Goal: Use online tool/utility: Use online tool/utility

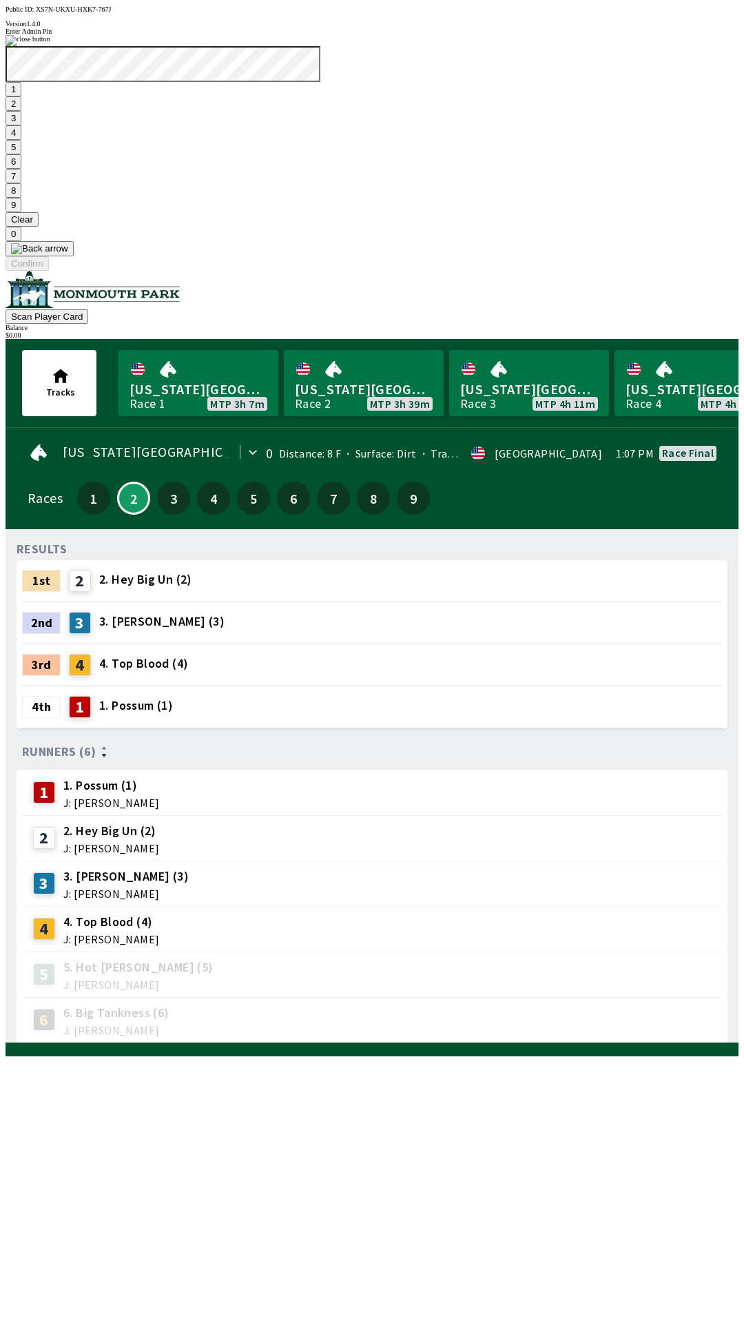
click at [21, 183] on button "7" at bounding box center [14, 176] width 16 height 14
click at [21, 125] on button "3" at bounding box center [14, 118] width 16 height 14
click at [49, 271] on button "Confirm" at bounding box center [27, 263] width 43 height 14
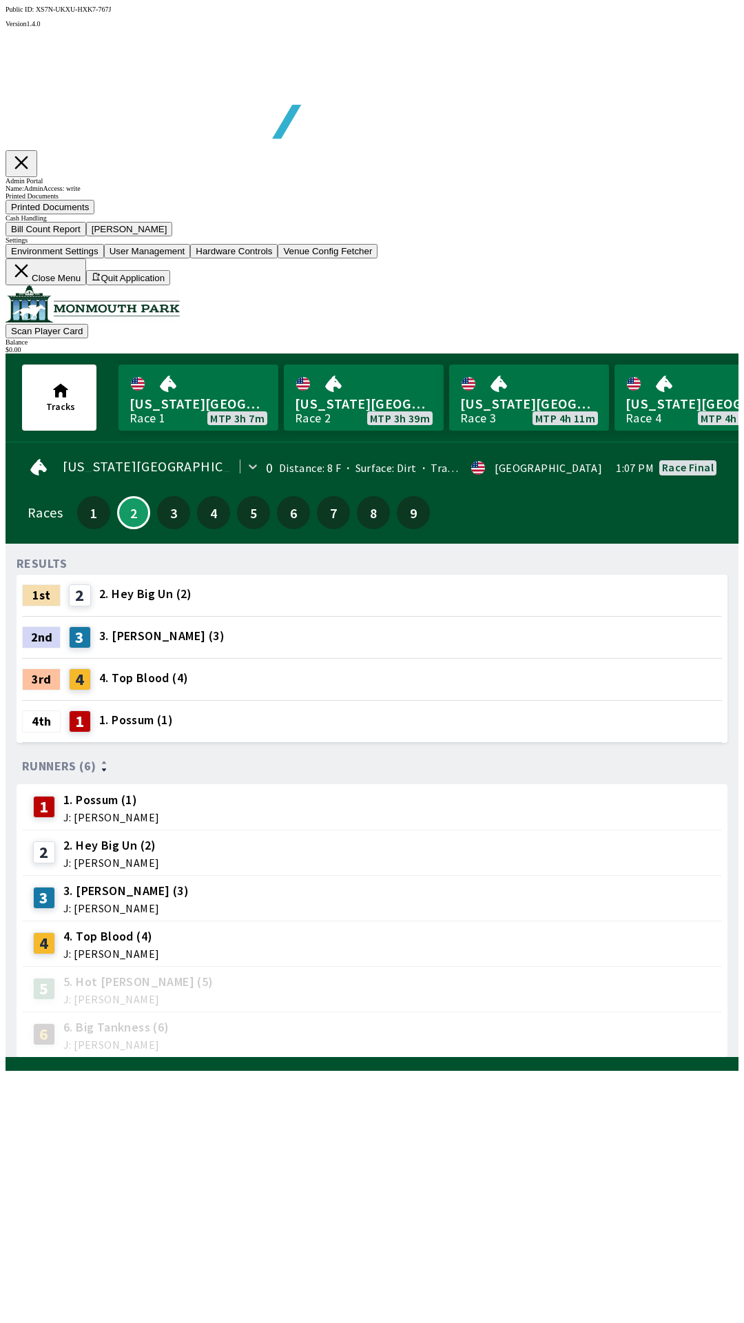
click at [86, 236] on button "Bill Count Report" at bounding box center [46, 229] width 81 height 14
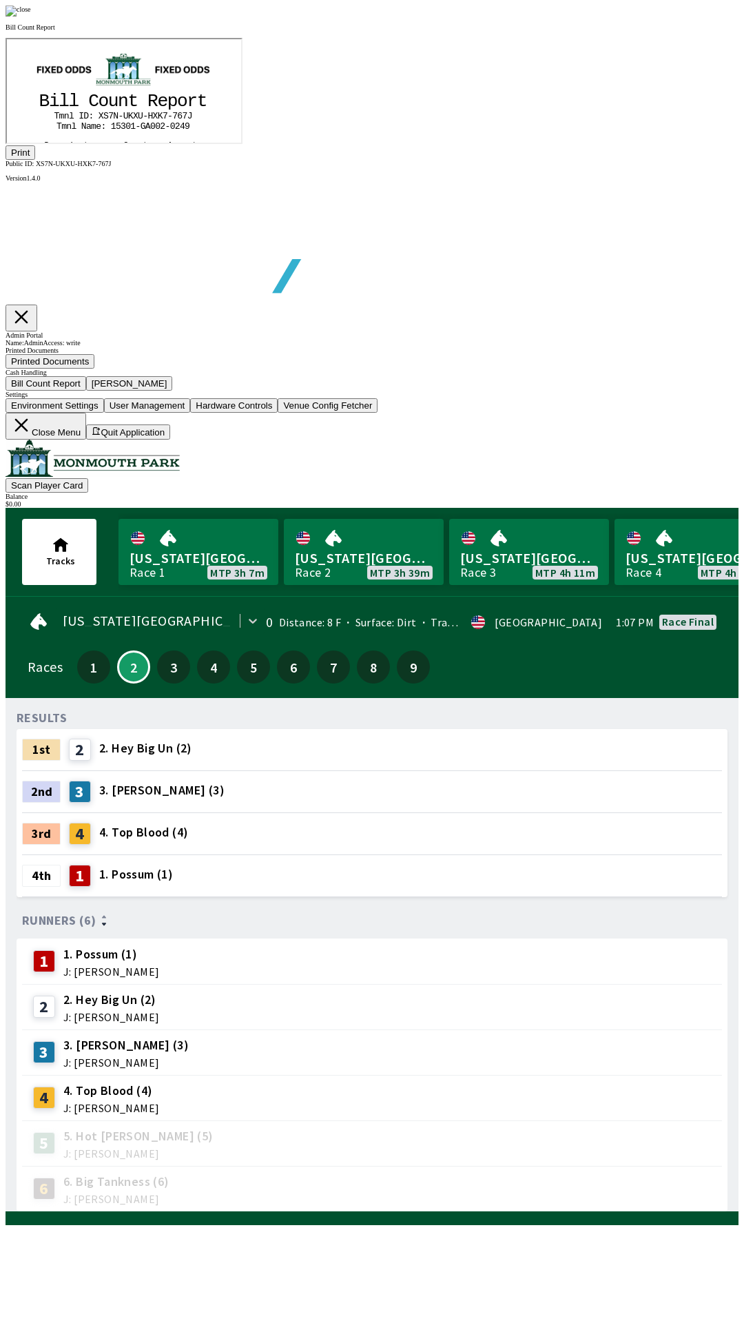
scroll to position [161, 0]
click at [35, 160] on button "Print" at bounding box center [21, 152] width 30 height 14
click at [642, 17] on div at bounding box center [372, 11] width 733 height 11
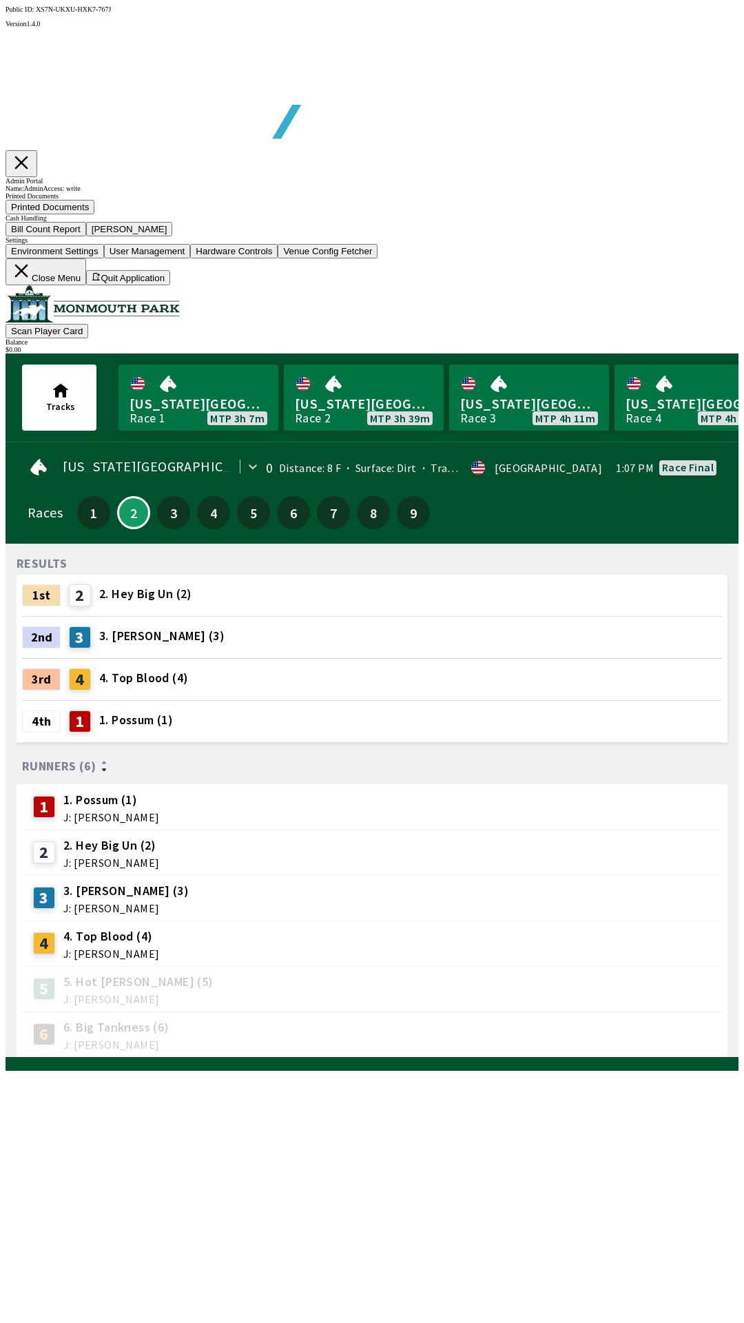
click at [173, 236] on button "[PERSON_NAME]" at bounding box center [129, 229] width 87 height 14
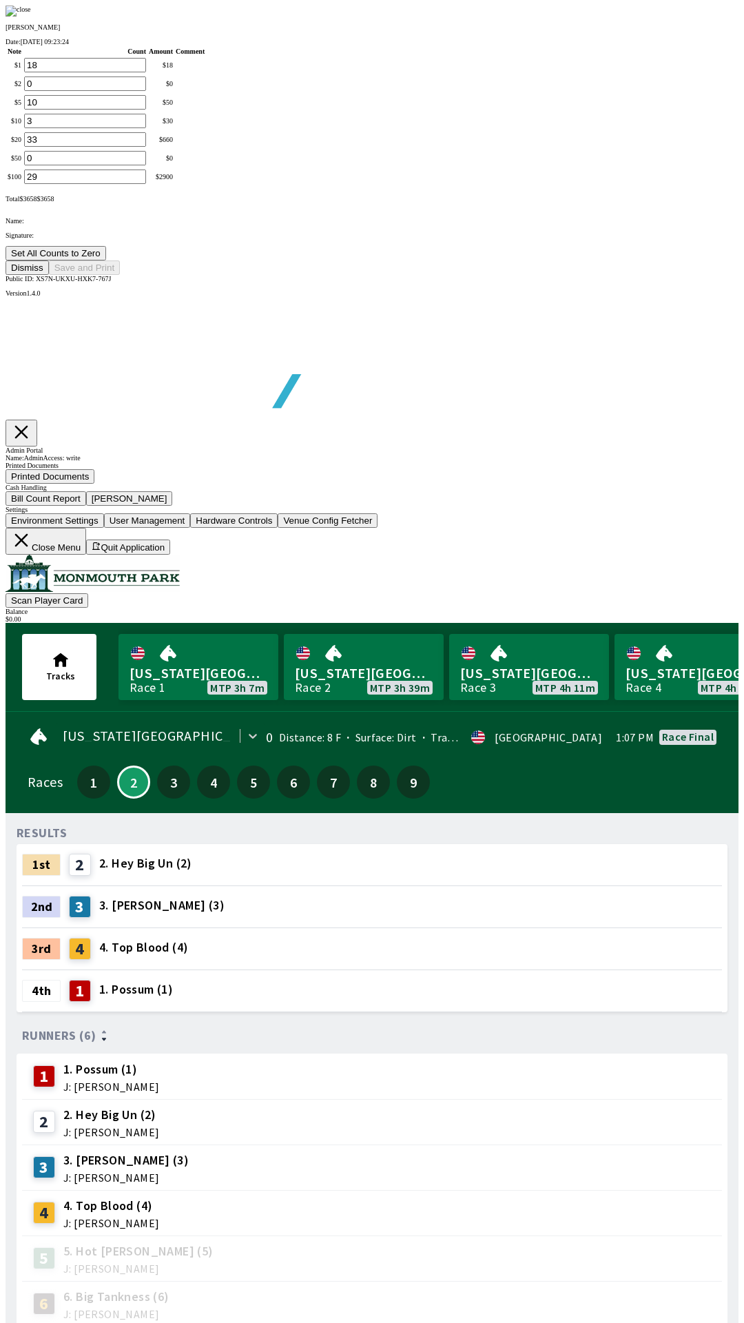
click at [106, 261] on button "Set All Counts to Zero" at bounding box center [56, 253] width 101 height 14
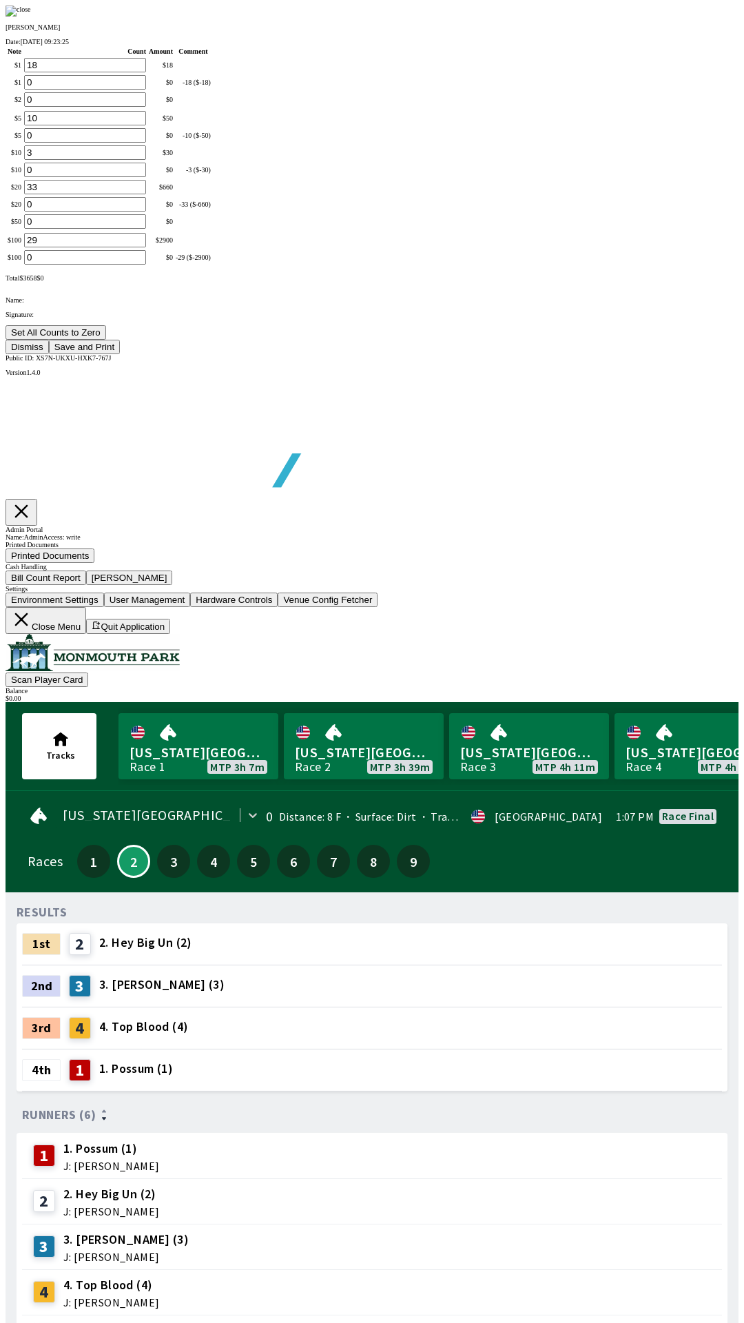
click at [120, 354] on button "Save and Print" at bounding box center [84, 347] width 71 height 14
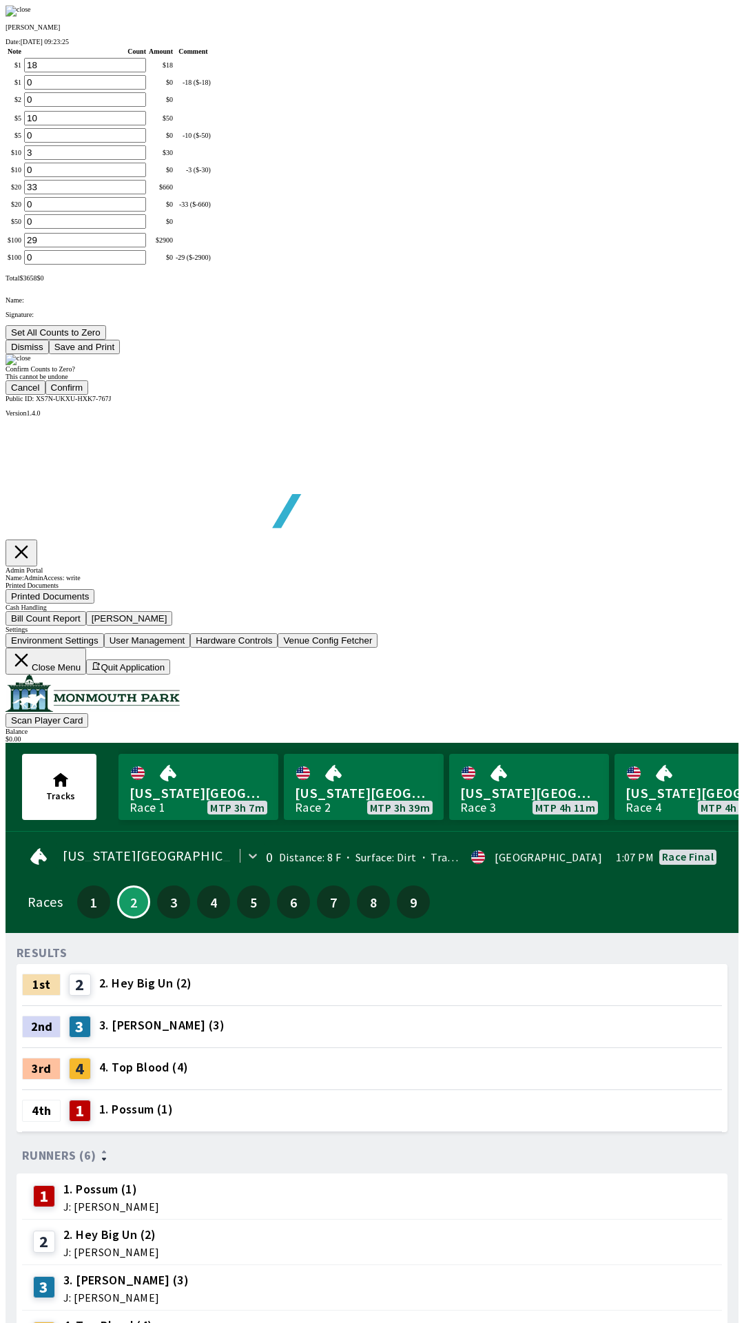
click at [89, 395] on button "Confirm" at bounding box center [66, 387] width 43 height 14
type input "0"
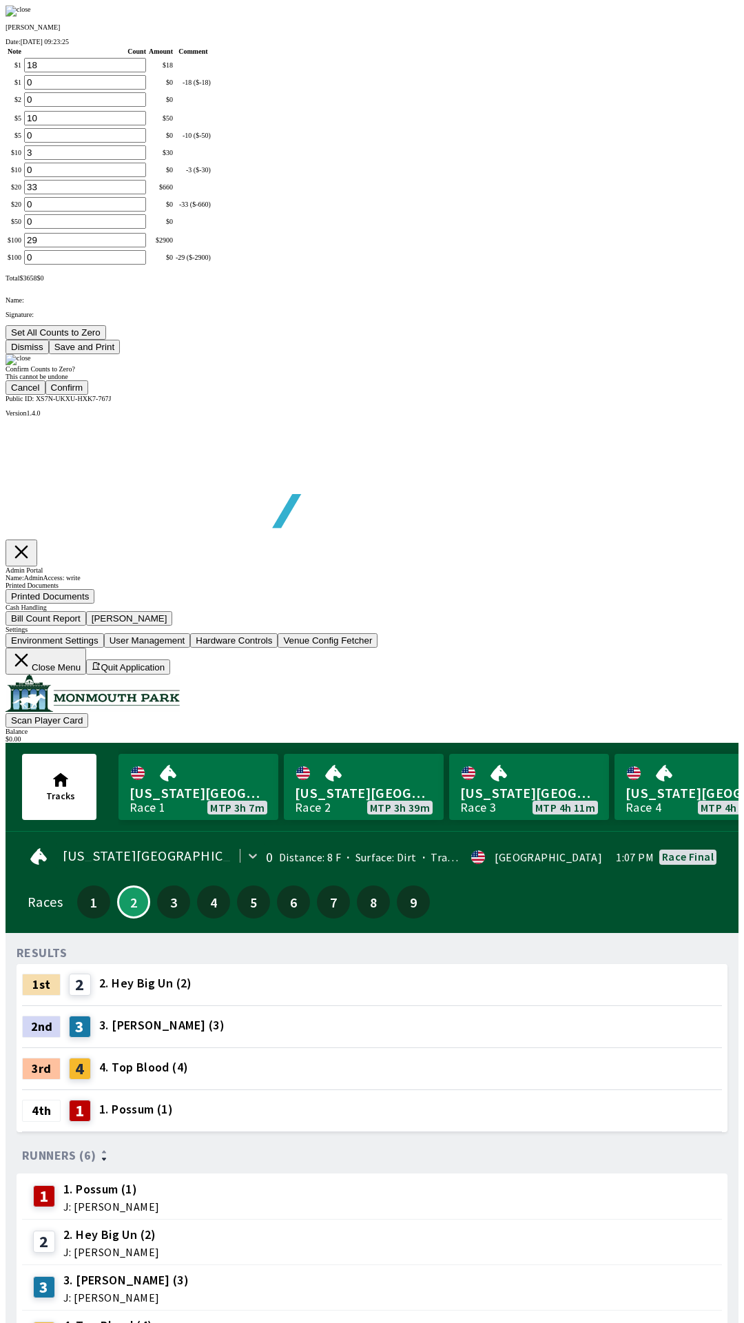
type input "0"
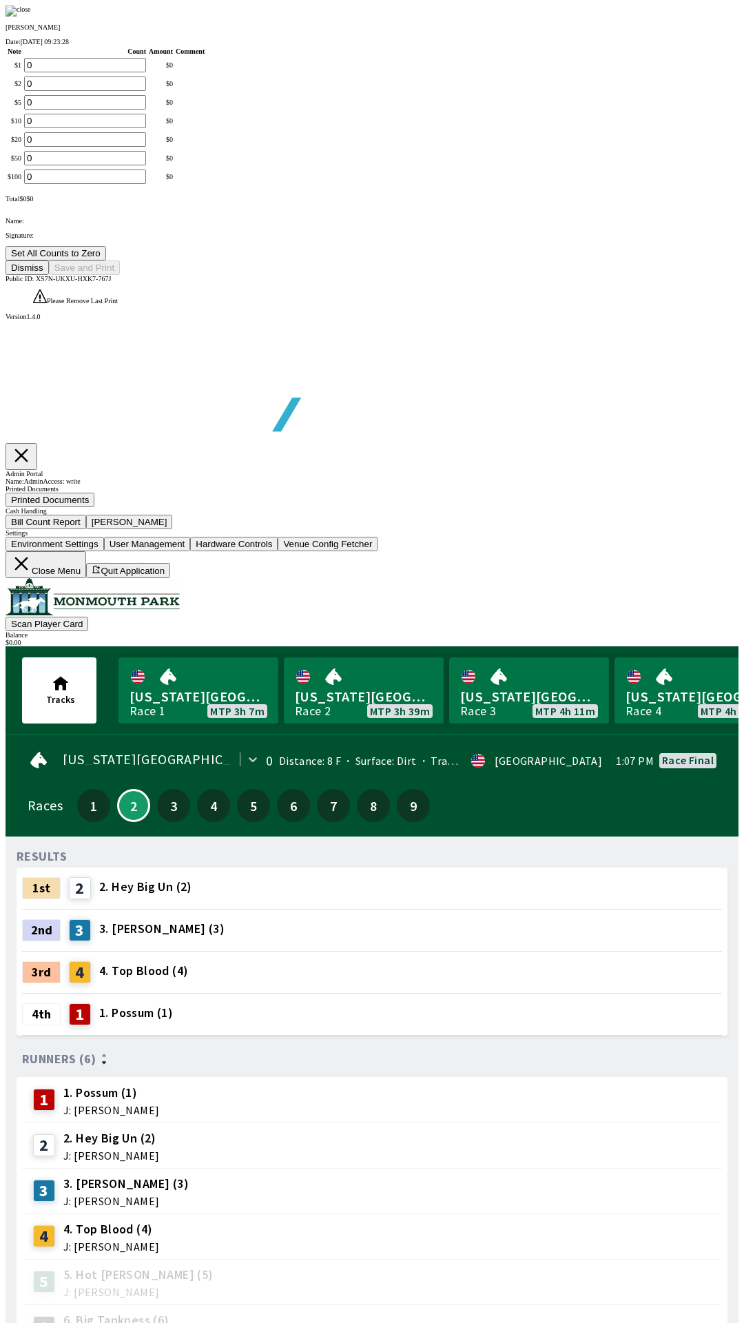
click at [49, 275] on button "Dismiss" at bounding box center [27, 268] width 43 height 14
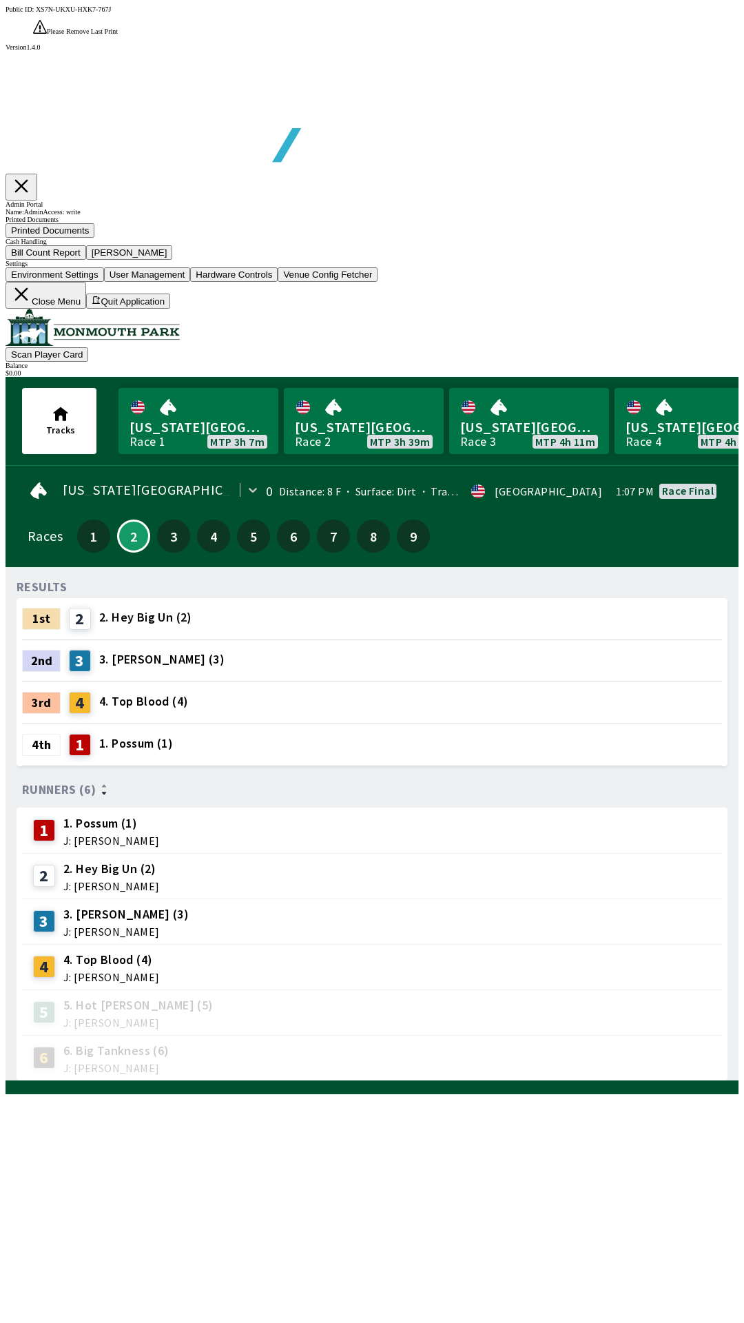
click at [86, 309] on button "Close Menu" at bounding box center [46, 295] width 81 height 27
